Goal: Transaction & Acquisition: Purchase product/service

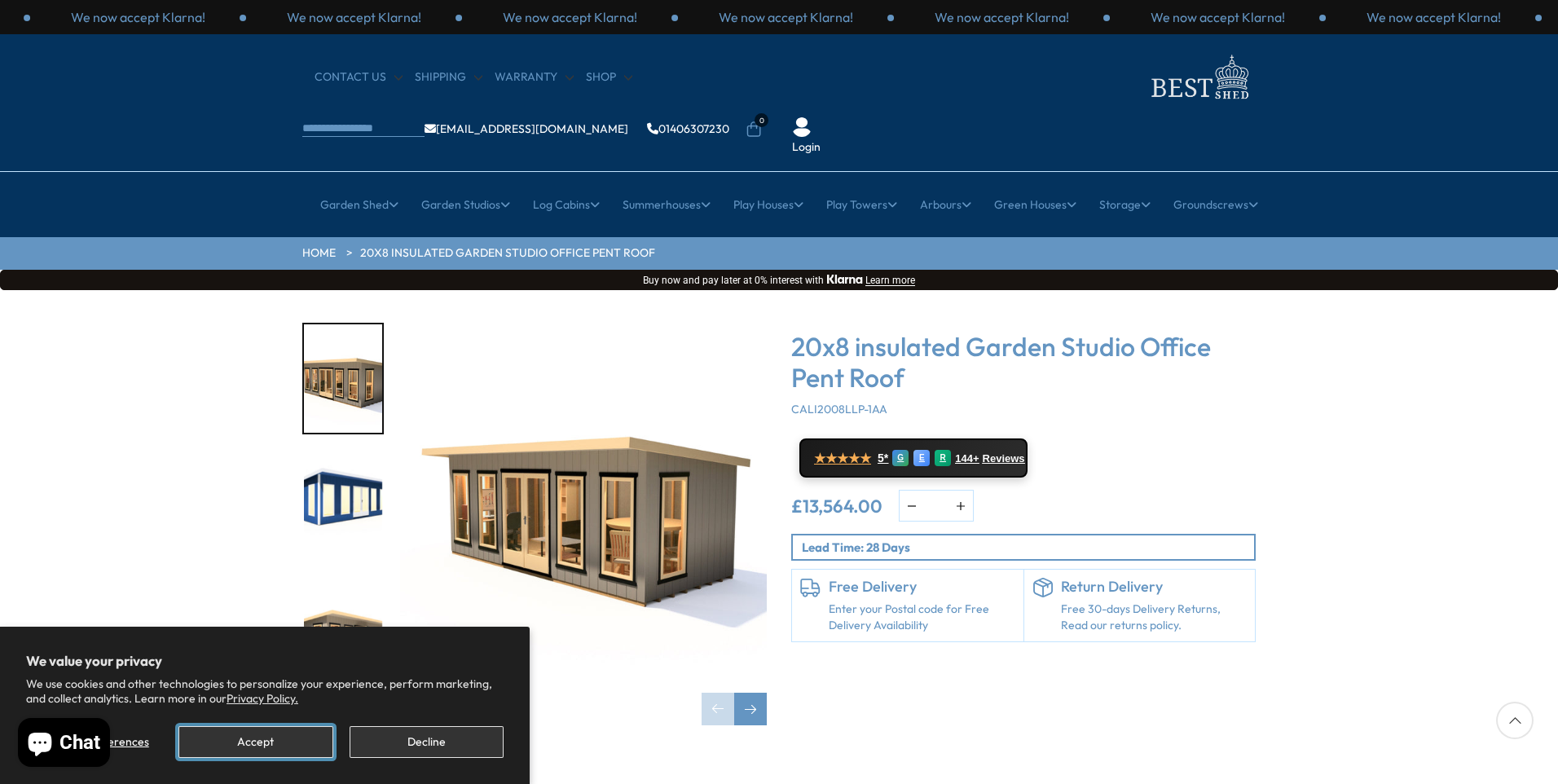
click at [262, 738] on button "Accept" at bounding box center [255, 742] width 154 height 31
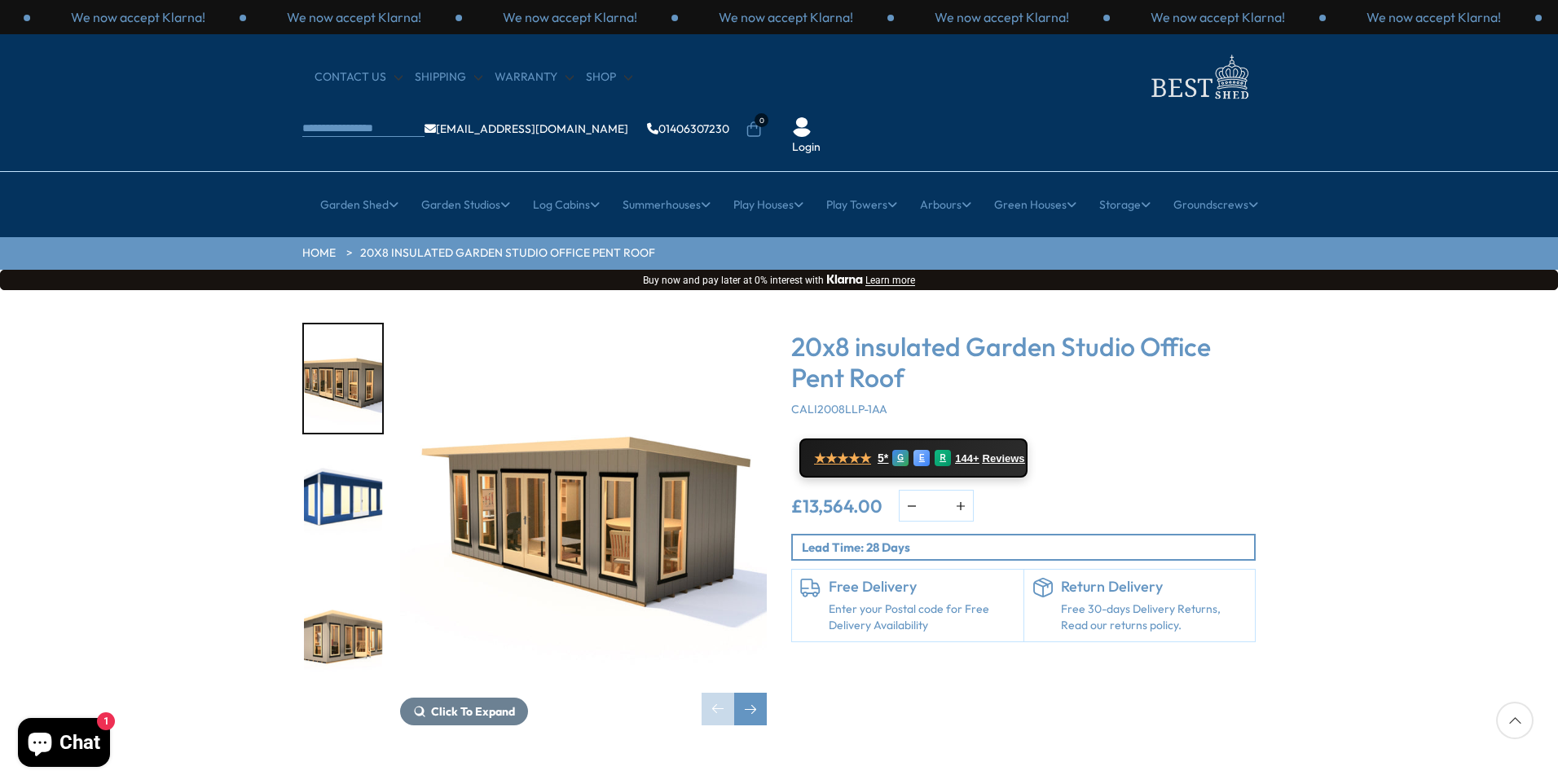
click at [342, 452] on img "2 / 9" at bounding box center [343, 506] width 79 height 108
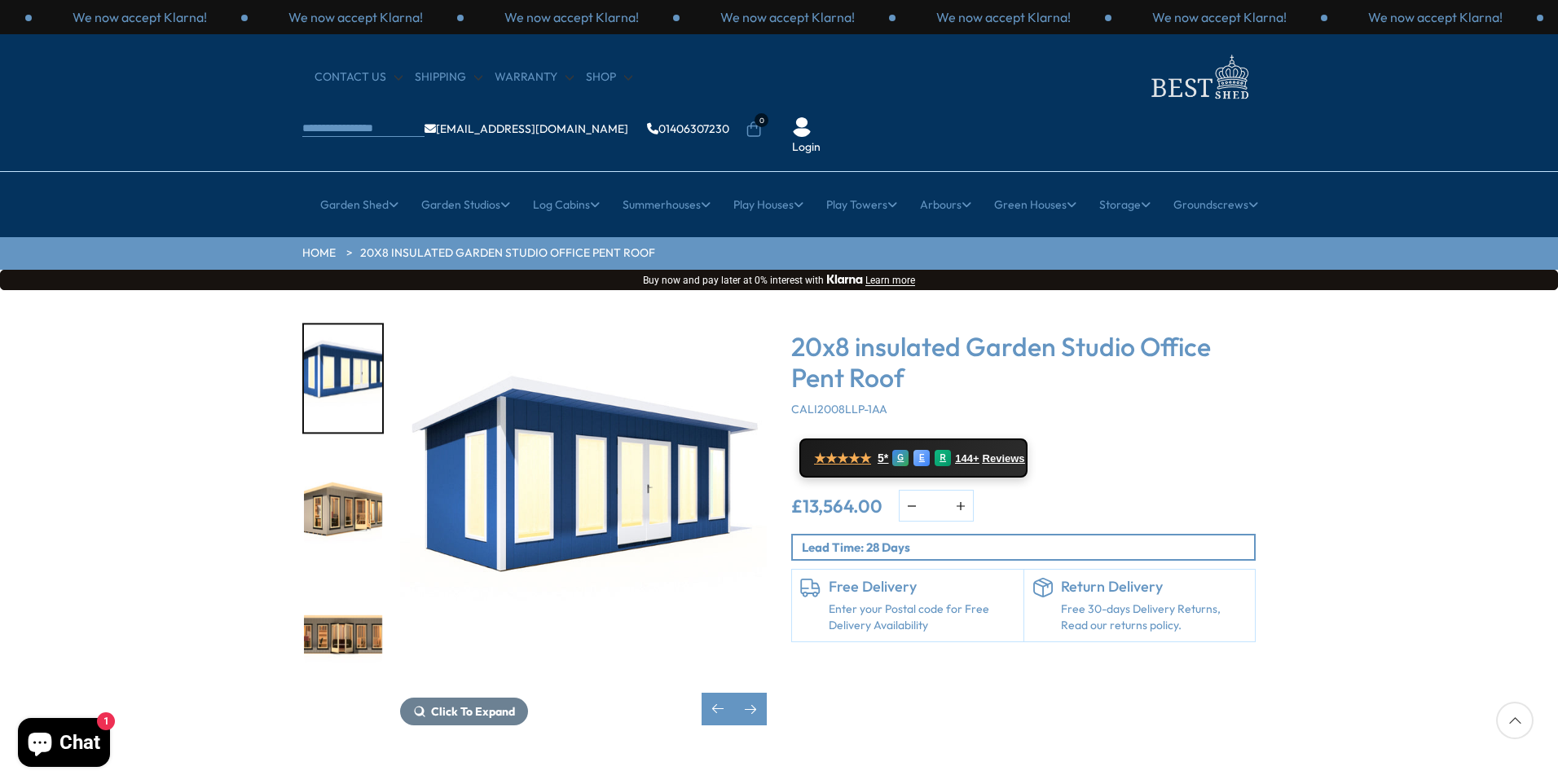
click at [349, 584] on img "4 / 9" at bounding box center [343, 633] width 79 height 108
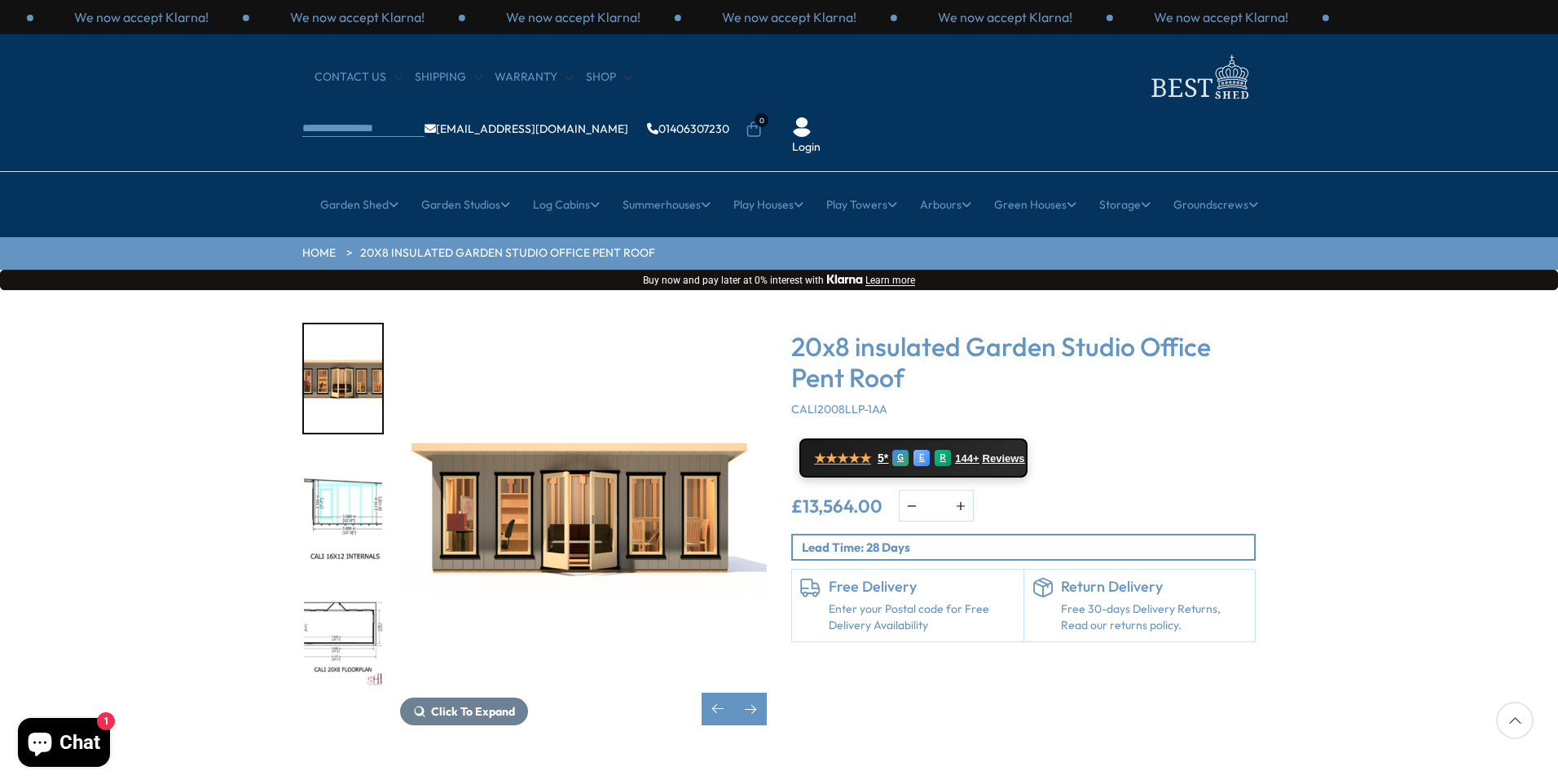
click at [341, 466] on img "5 / 9" at bounding box center [343, 506] width 79 height 108
